Goal: Information Seeking & Learning: Learn about a topic

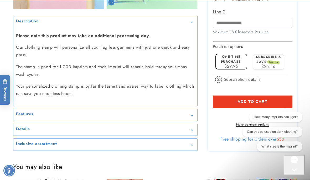
scroll to position [483, 0]
click at [53, 117] on div "Features" at bounding box center [105, 115] width 179 height 4
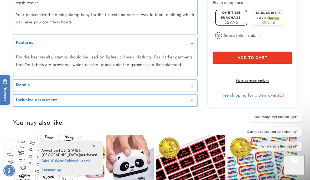
scroll to position [555, 0]
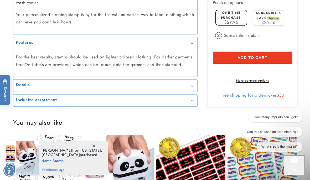
click at [21, 88] on h2 "Details" at bounding box center [23, 84] width 14 height 5
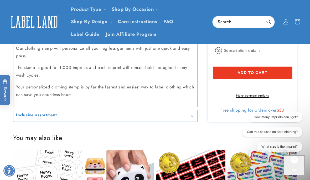
scroll to position [605, 0]
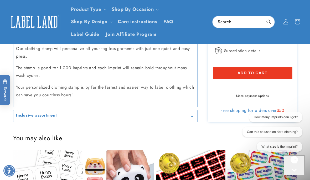
click at [37, 122] on summary "Inclusive assortment" at bounding box center [105, 116] width 184 height 12
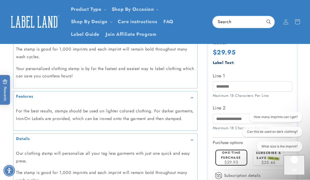
scroll to position [500, 0]
